Goal: Navigation & Orientation: Find specific page/section

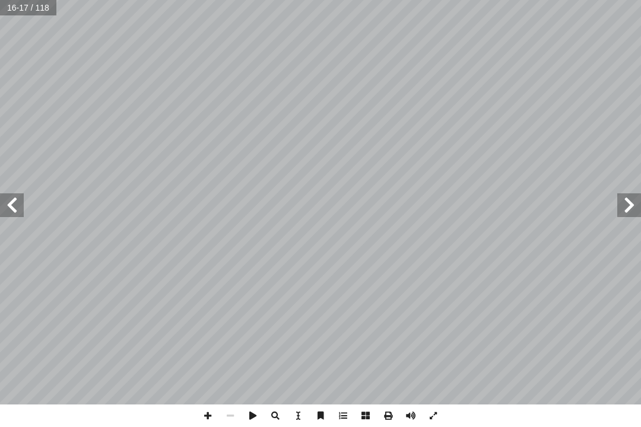
click at [22, 198] on span at bounding box center [12, 205] width 24 height 24
click at [23, 202] on span at bounding box center [12, 205] width 24 height 24
click at [5, 209] on span at bounding box center [12, 205] width 24 height 24
